Goal: Information Seeking & Learning: Find specific fact

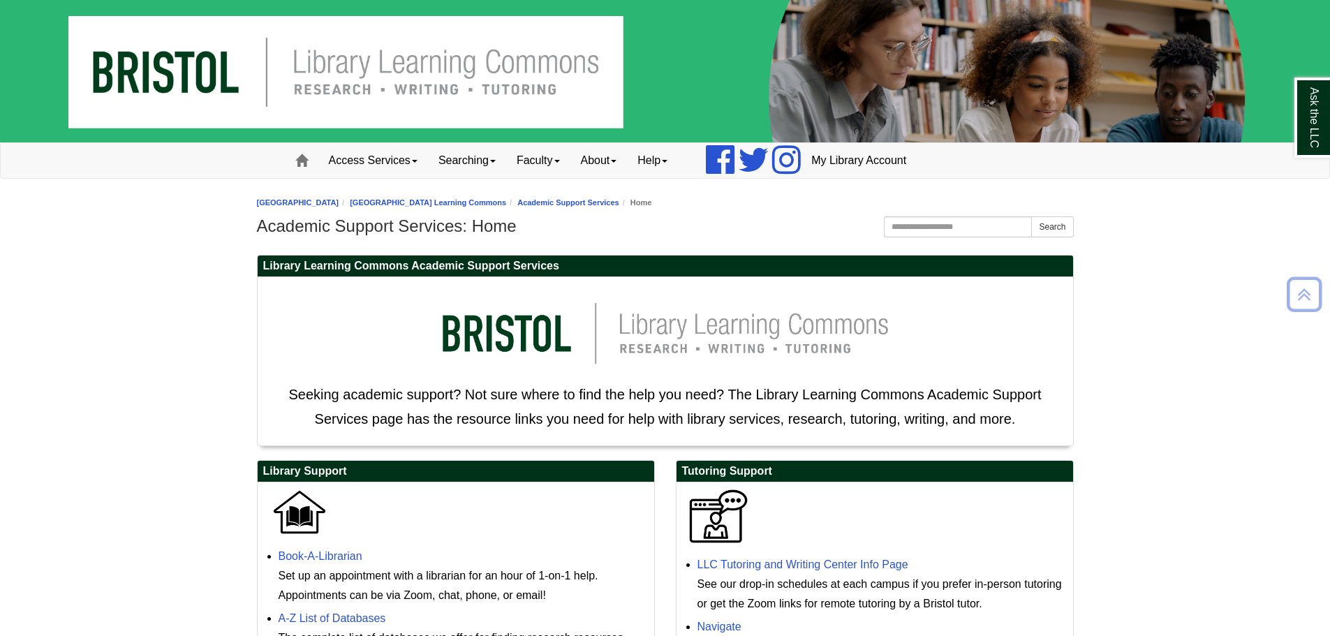
scroll to position [460, 0]
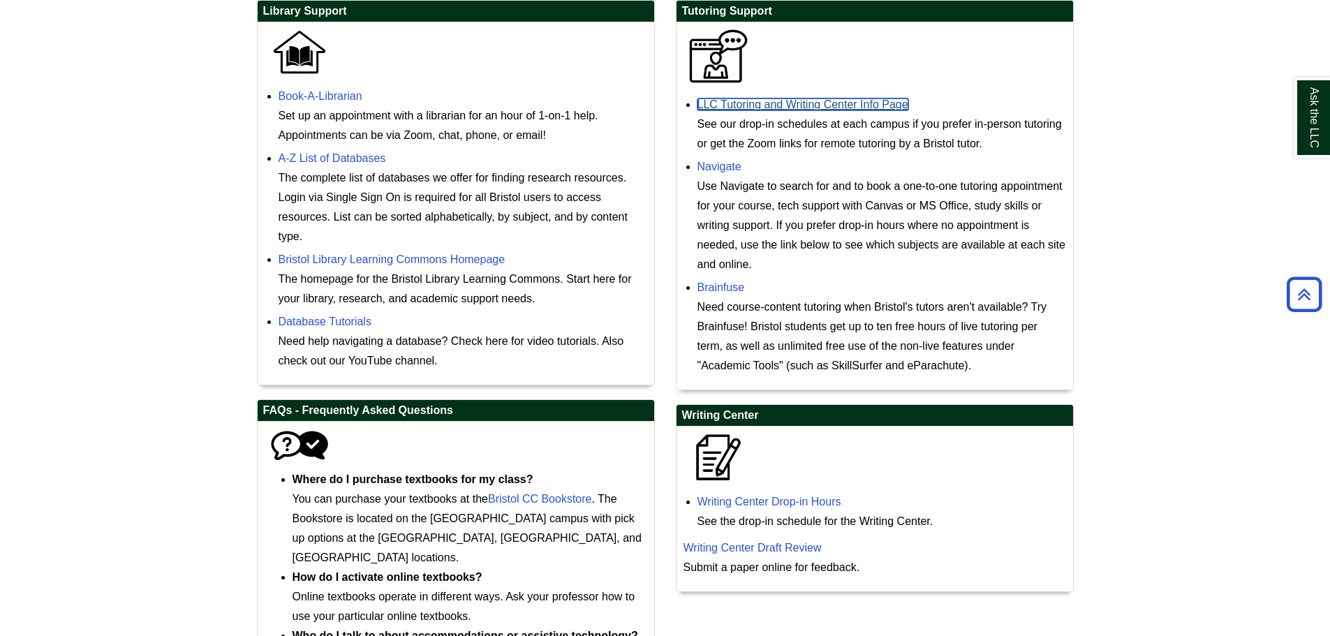
click at [719, 108] on link "LLC Tutoring and Writing Center Info Page" at bounding box center [802, 104] width 211 height 12
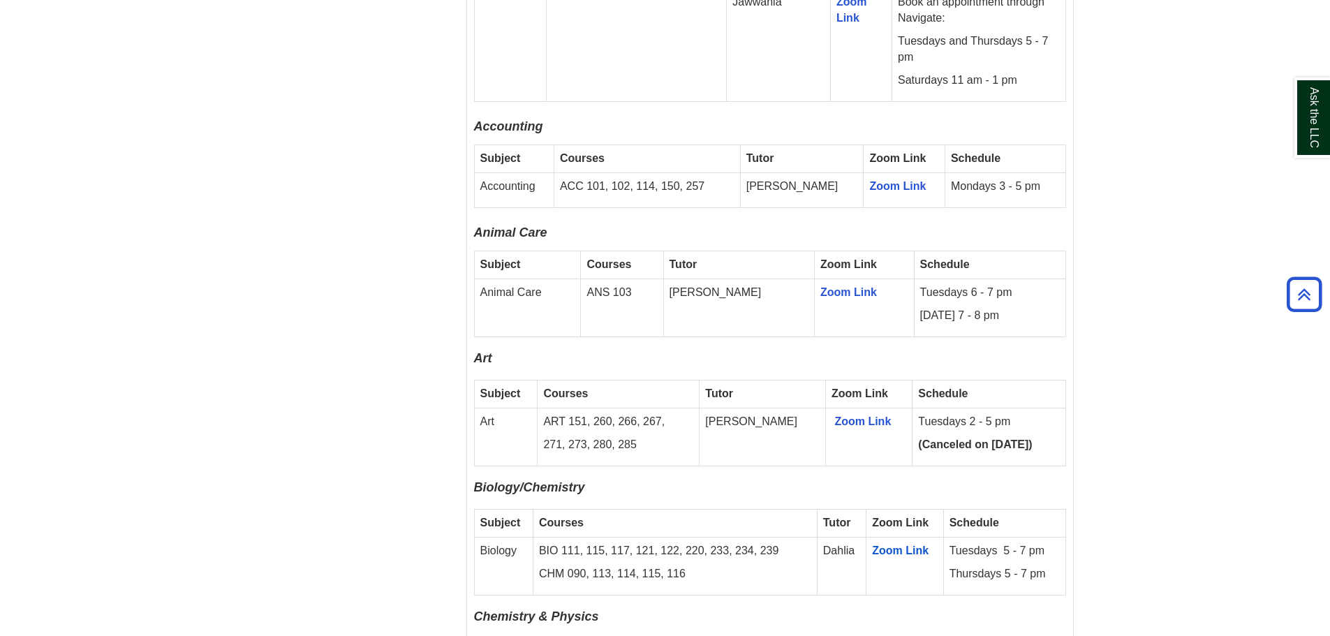
scroll to position [1187, 0]
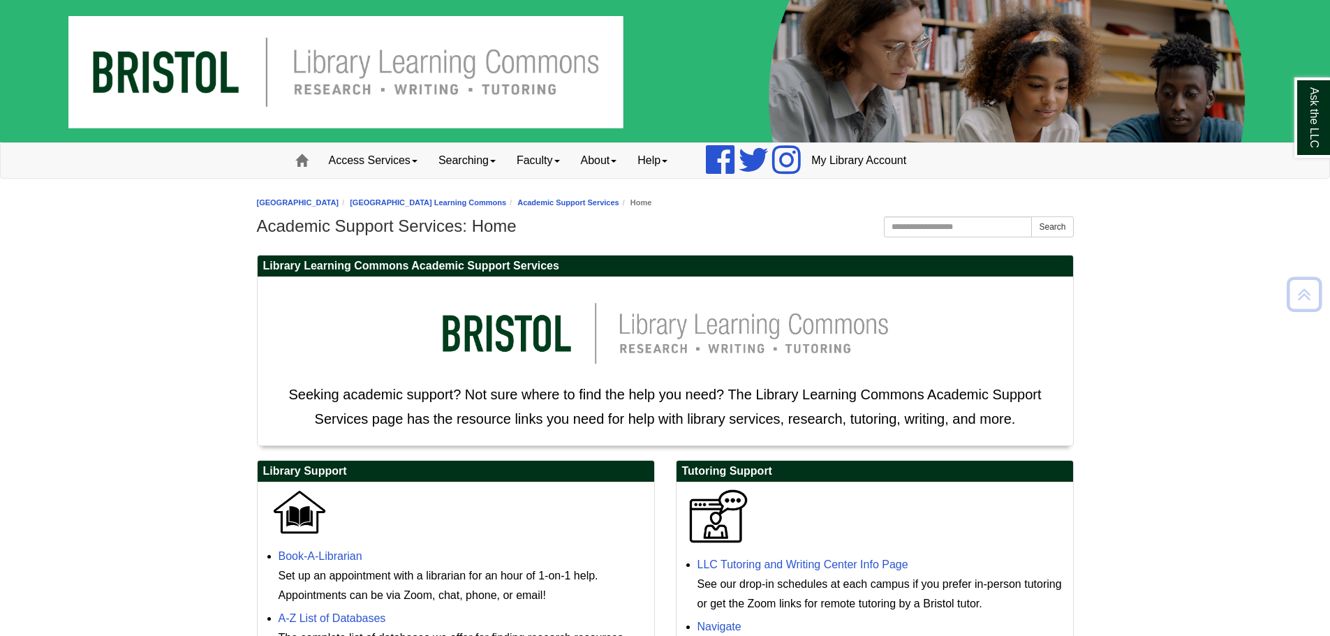
scroll to position [460, 0]
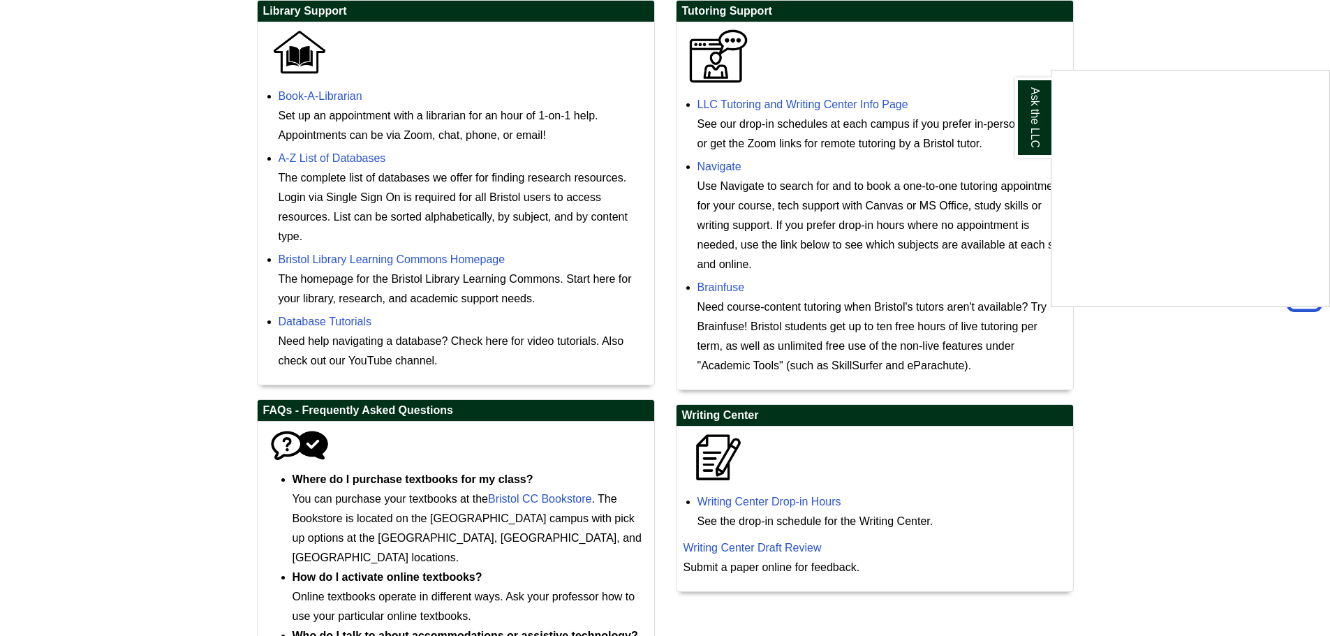
drag, startPoint x: 920, startPoint y: 101, endPoint x: 714, endPoint y: 100, distance: 206.0
click at [714, 100] on div "Ask the LLC" at bounding box center [665, 318] width 1330 height 636
drag, startPoint x: 910, startPoint y: 105, endPoint x: 693, endPoint y: 108, distance: 216.5
click at [693, 108] on ul "LLC Tutoring and Writing Center Info Page See our drop-in schedules at each cam…" at bounding box center [875, 233] width 383 height 284
copy link "LLC Tutoring and Writing Center Info Page"
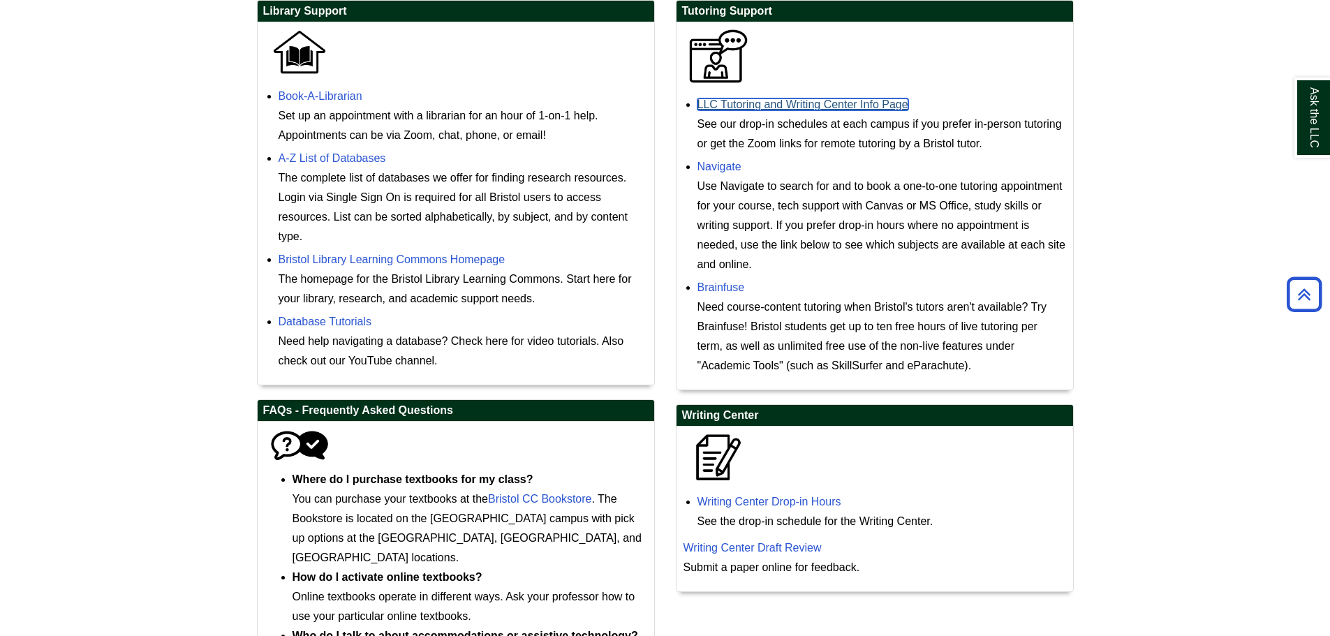
click at [782, 105] on link "LLC Tutoring and Writing Center Info Page" at bounding box center [802, 104] width 211 height 12
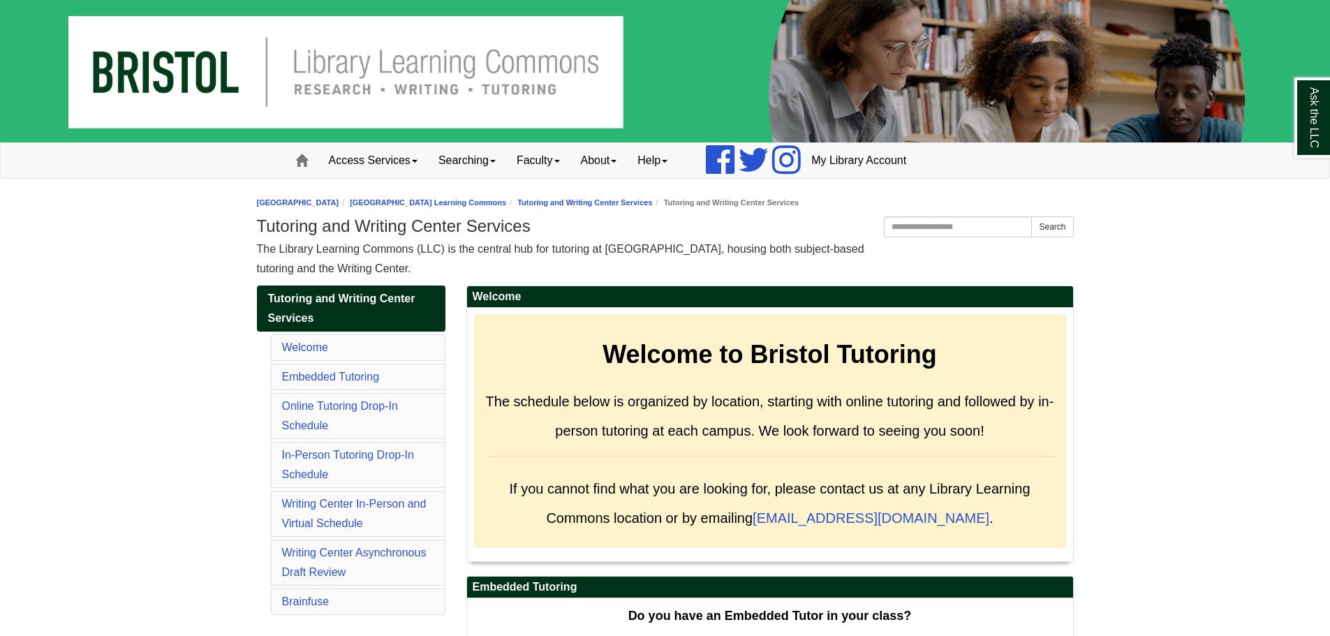
scroll to position [1655, 0]
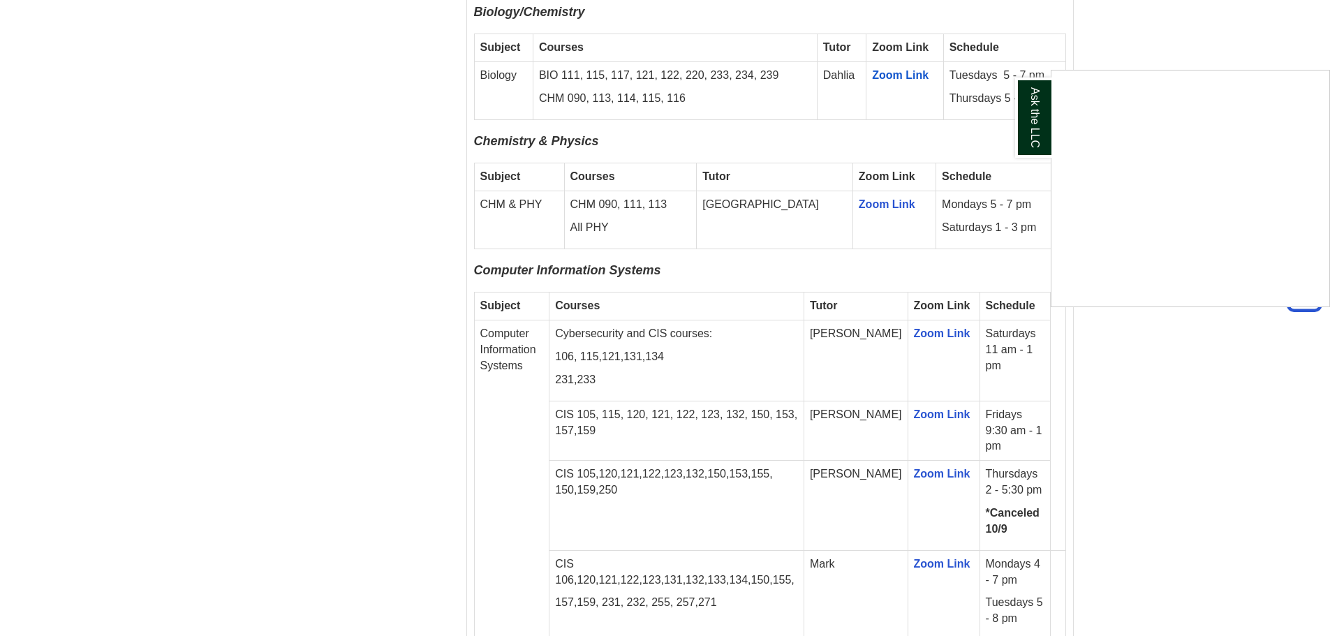
click at [667, 249] on div "Ask the LLC" at bounding box center [665, 318] width 1330 height 636
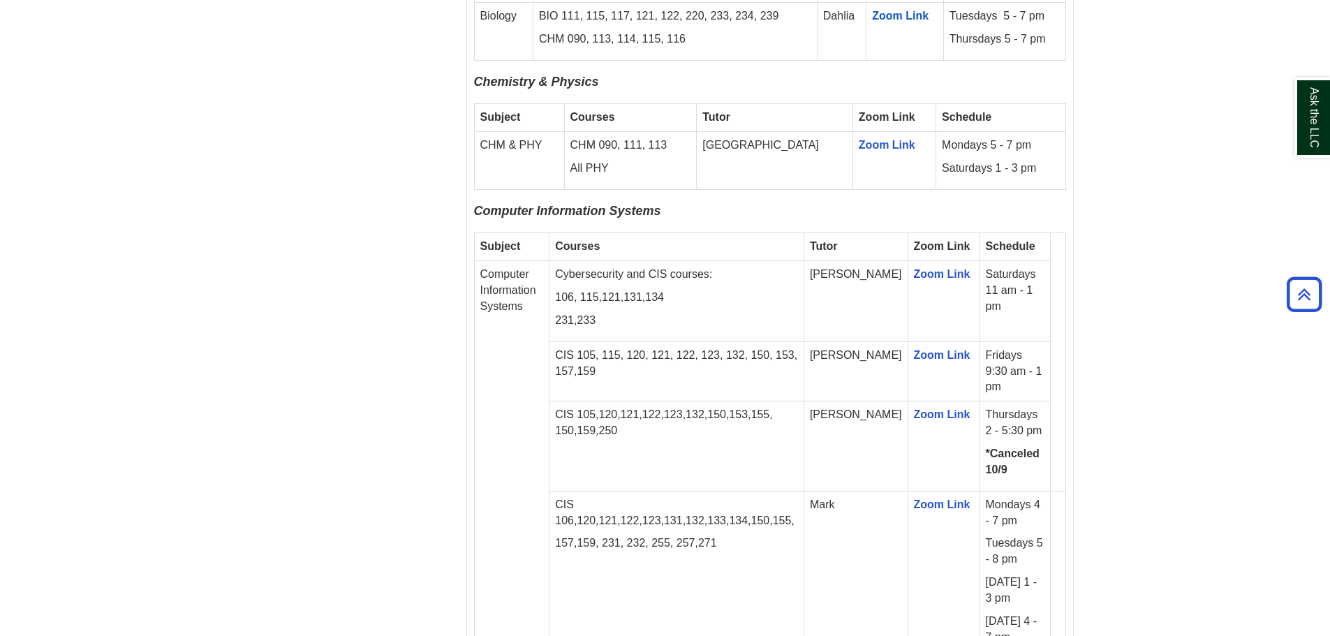
scroll to position [1725, 0]
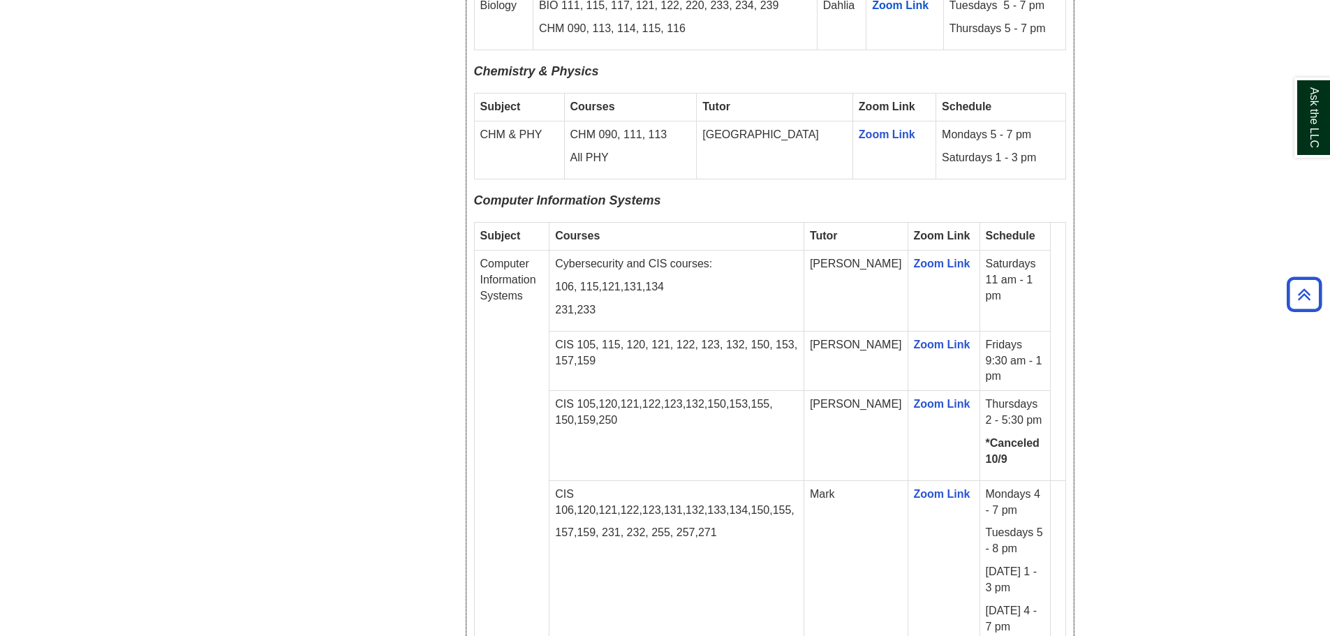
drag, startPoint x: 674, startPoint y: 187, endPoint x: 474, endPoint y: 190, distance: 199.7
click at [474, 193] on p "Computer Information Systems" at bounding box center [770, 204] width 592 height 22
copy span "Computer Information Systems"
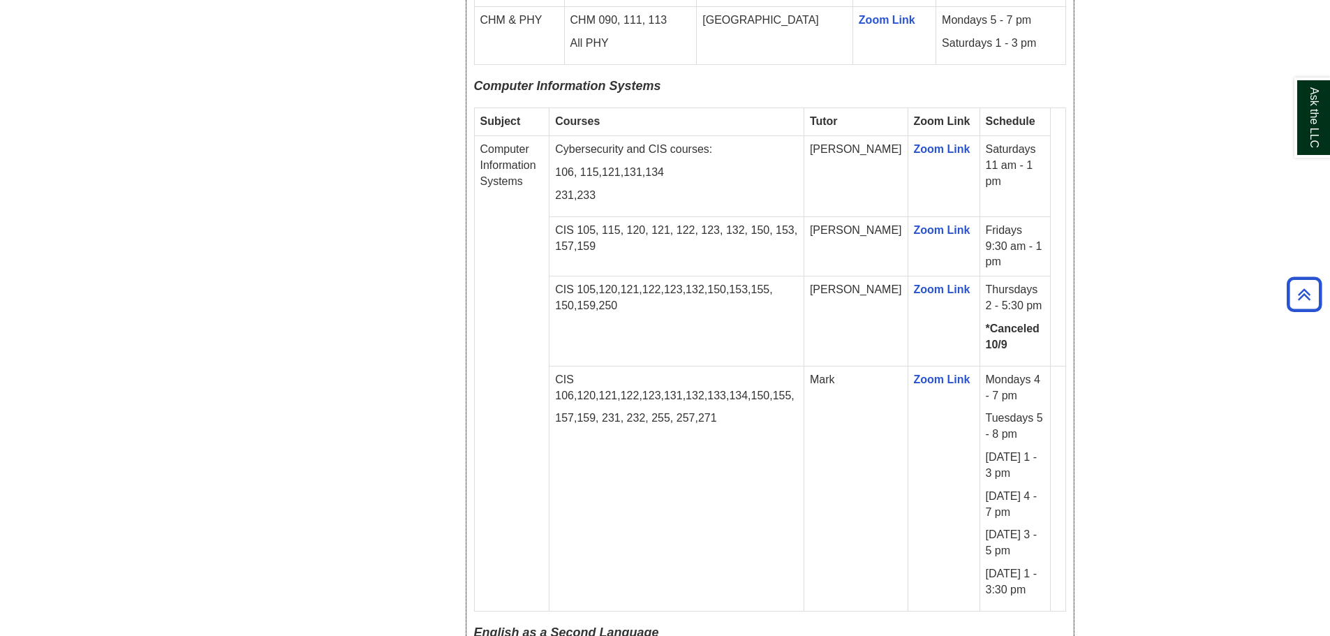
scroll to position [1865, 0]
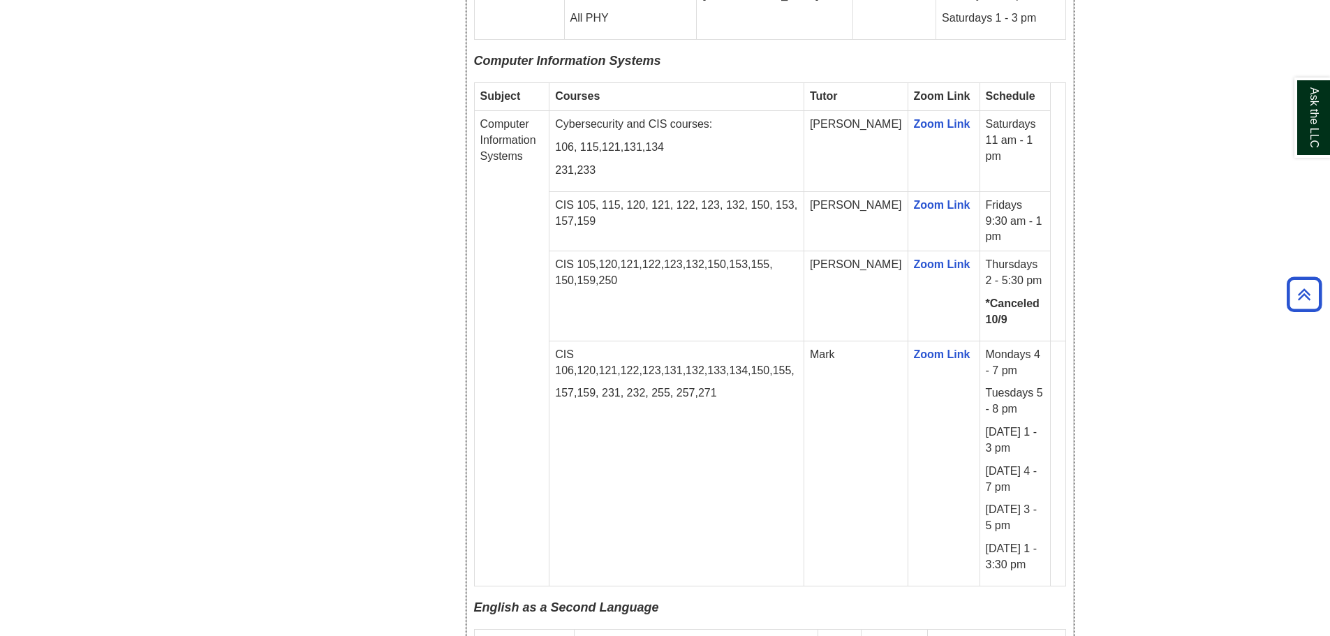
click at [713, 142] on td "Cybersecurity and CIS courses: 106, 115,121,131,134 231,233" at bounding box center [676, 151] width 255 height 81
drag, startPoint x: 982, startPoint y: 109, endPoint x: 1026, endPoint y: 130, distance: 48.7
click at [1026, 130] on td "Saturdays 11 am - 1 pm" at bounding box center [1015, 151] width 71 height 81
click at [1005, 134] on td "Saturdays 11 am - 1 pm" at bounding box center [1015, 151] width 71 height 81
click at [1005, 123] on td "Saturdays 11 am - 1 pm" at bounding box center [1015, 151] width 71 height 81
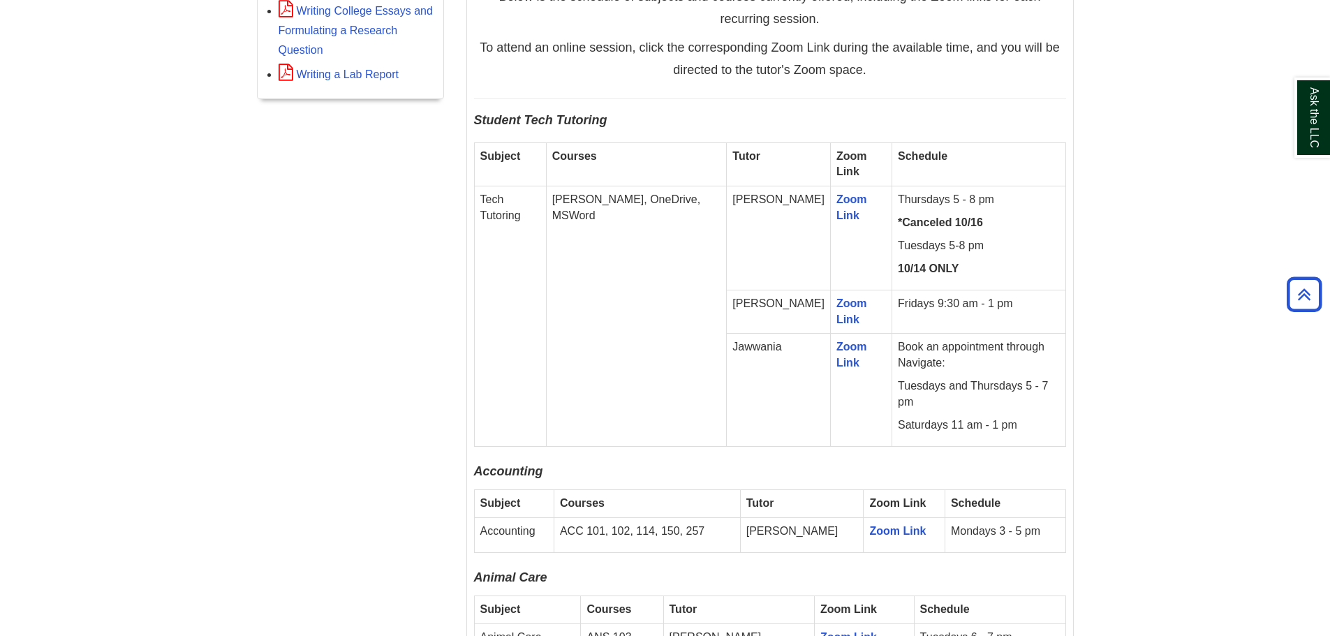
scroll to position [838, 0]
